Goal: Information Seeking & Learning: Learn about a topic

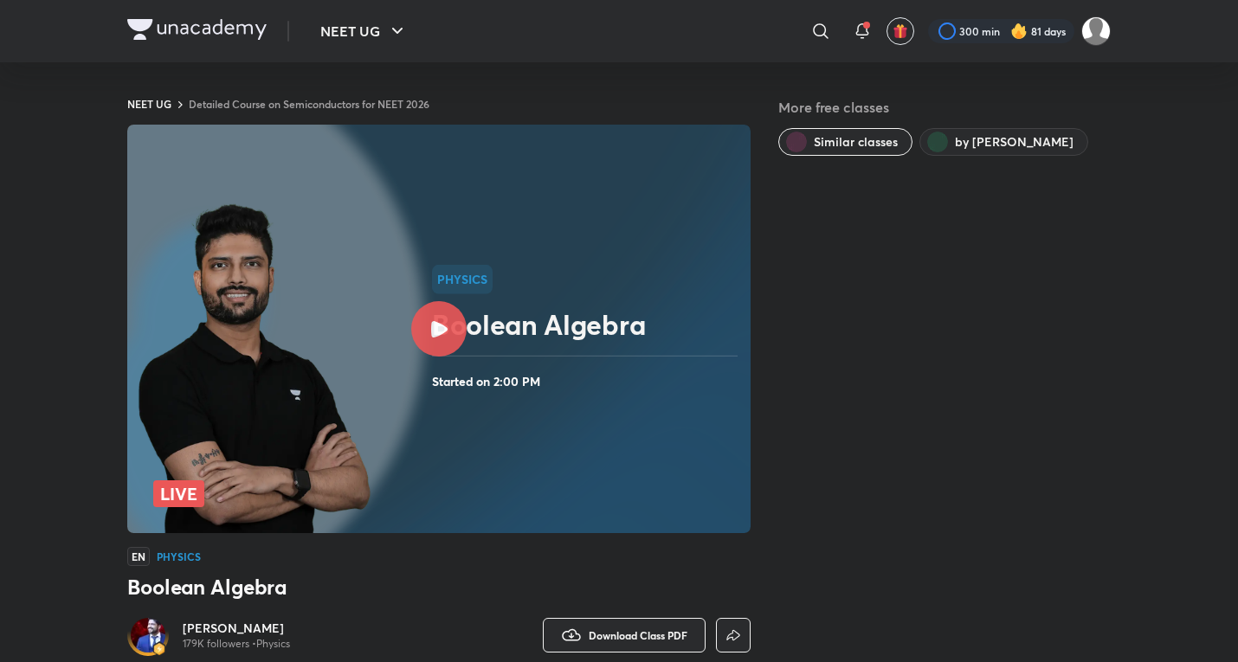
drag, startPoint x: 162, startPoint y: 27, endPoint x: 176, endPoint y: 34, distance: 15.5
click at [162, 27] on img at bounding box center [196, 29] width 139 height 21
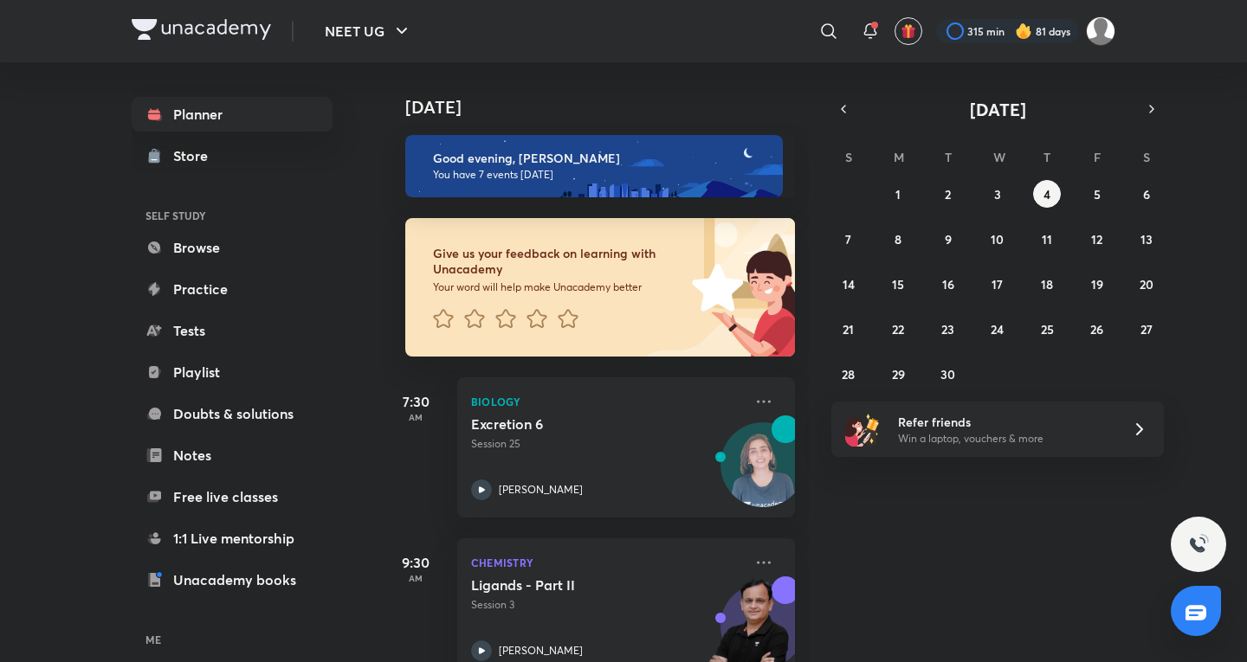
click at [1069, 537] on div "Today Good evening, Kushagra You have 7 events today Give us your feedback on l…" at bounding box center [812, 362] width 862 height 600
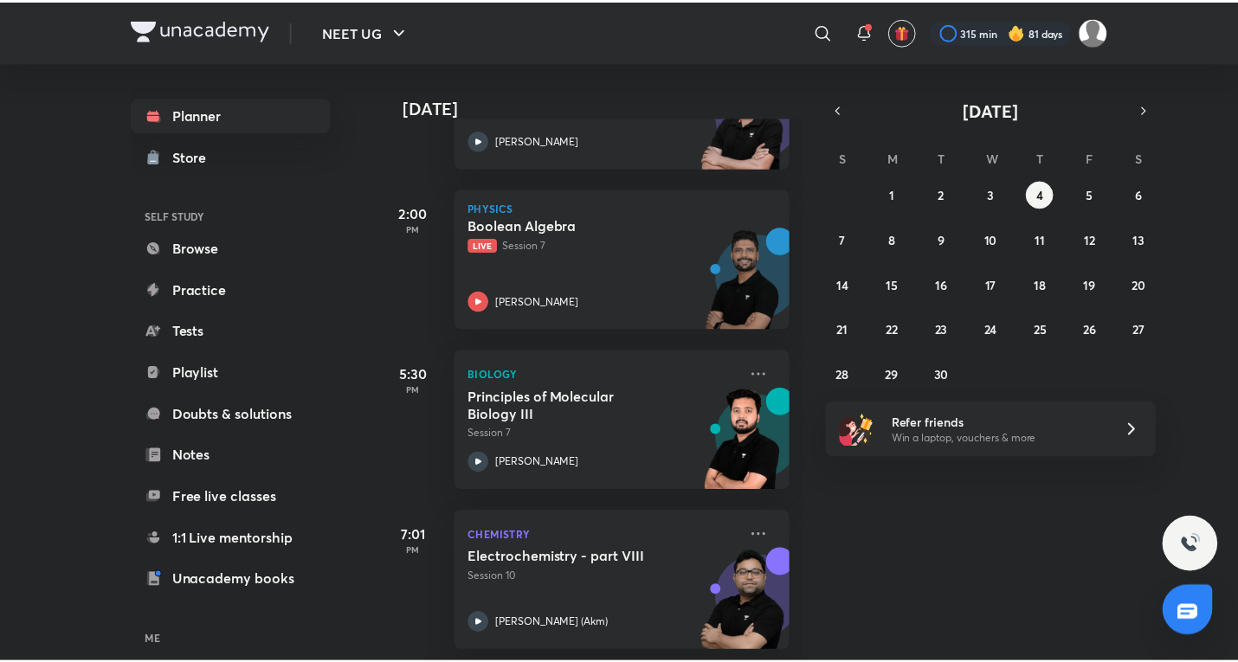
scroll to position [849, 0]
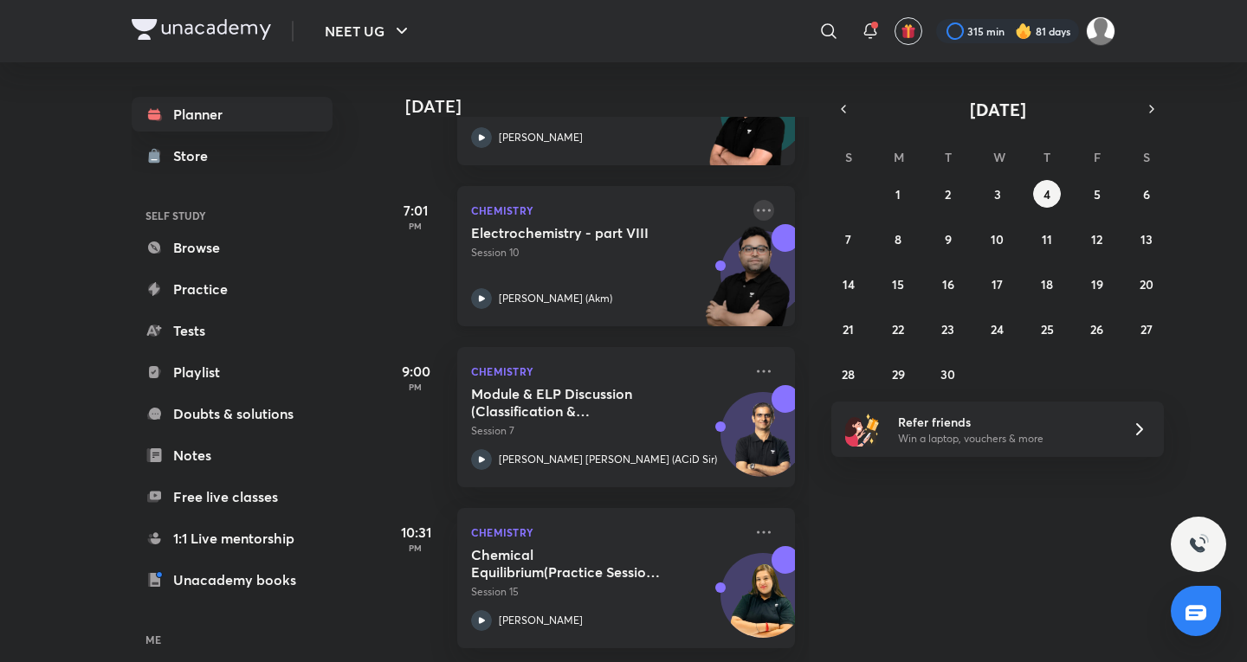
click at [753, 203] on icon at bounding box center [763, 210] width 21 height 21
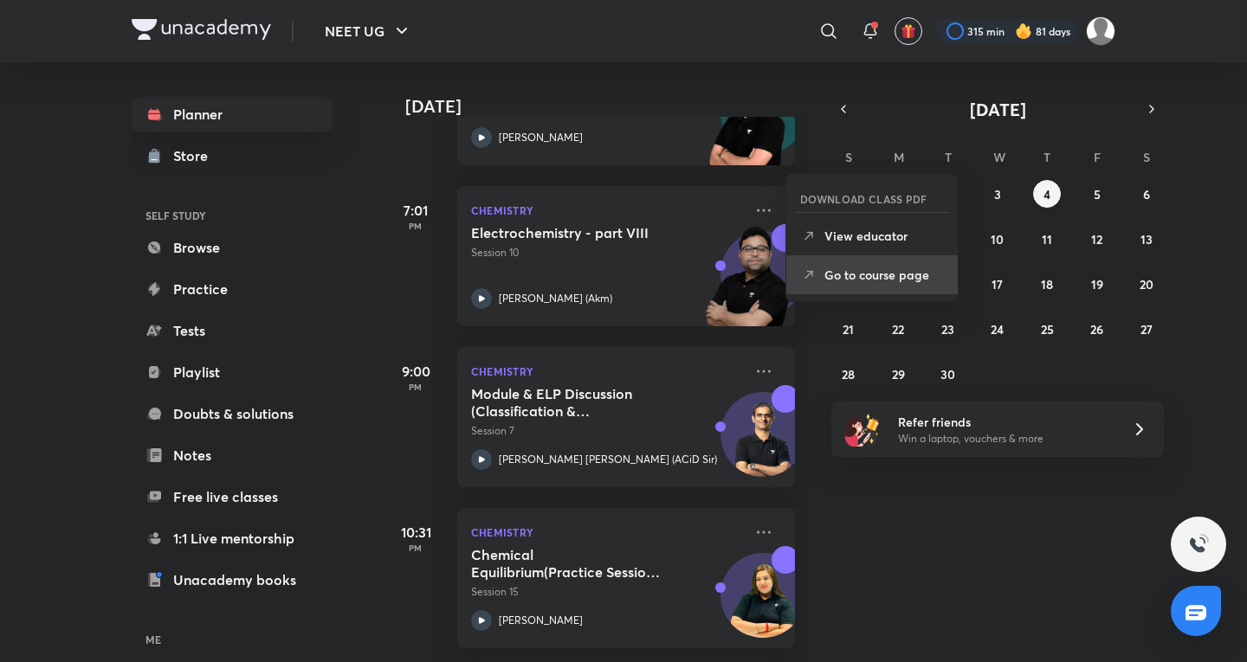
click at [848, 261] on li "Go to course page" at bounding box center [871, 274] width 171 height 39
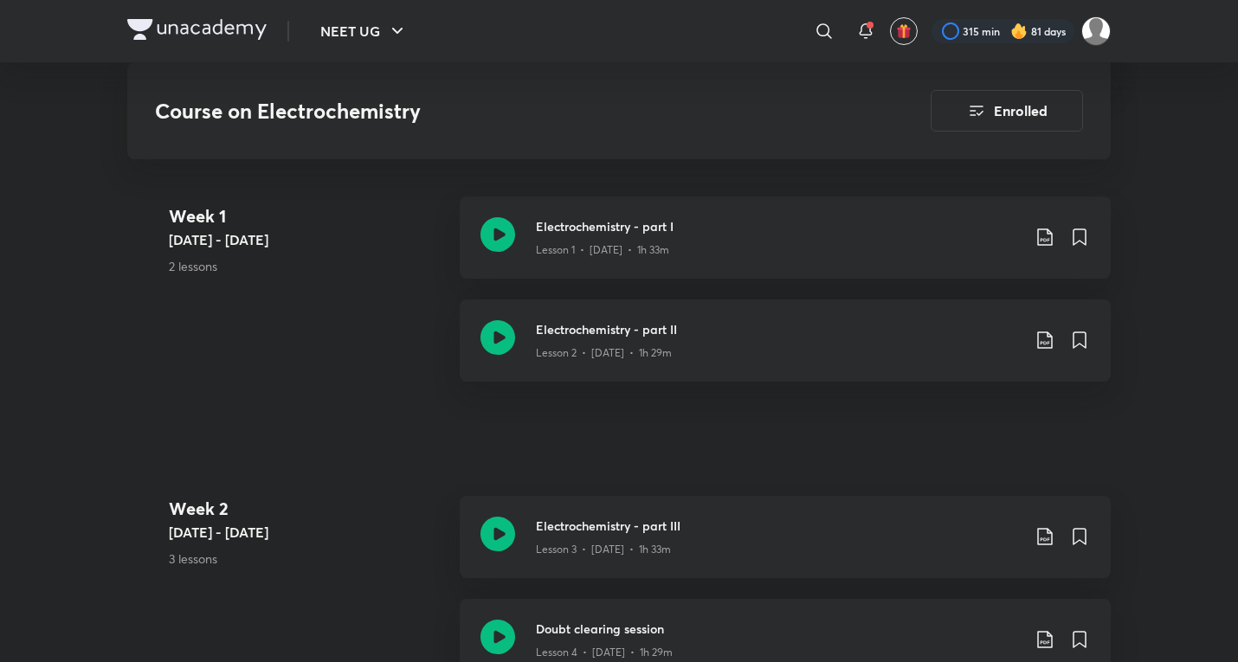
scroll to position [1911, 0]
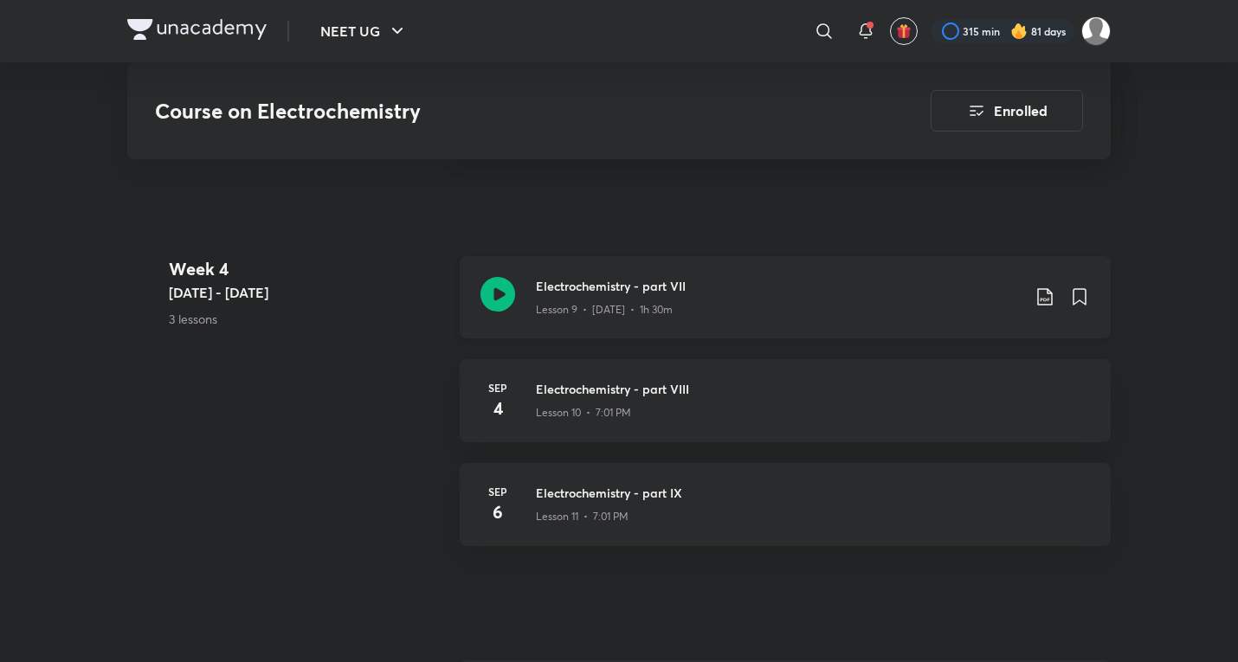
click at [784, 297] on div "Electrochemistry - part VII Lesson 9 • Sep 2 • 1h 30m" at bounding box center [785, 297] width 651 height 82
